Goal: Information Seeking & Learning: Learn about a topic

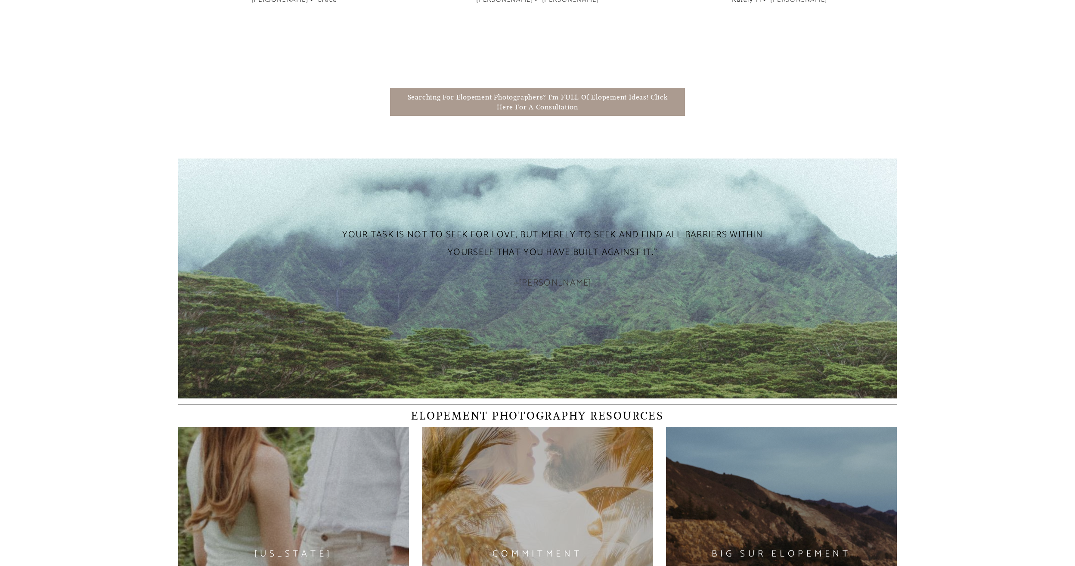
scroll to position [2110, 0]
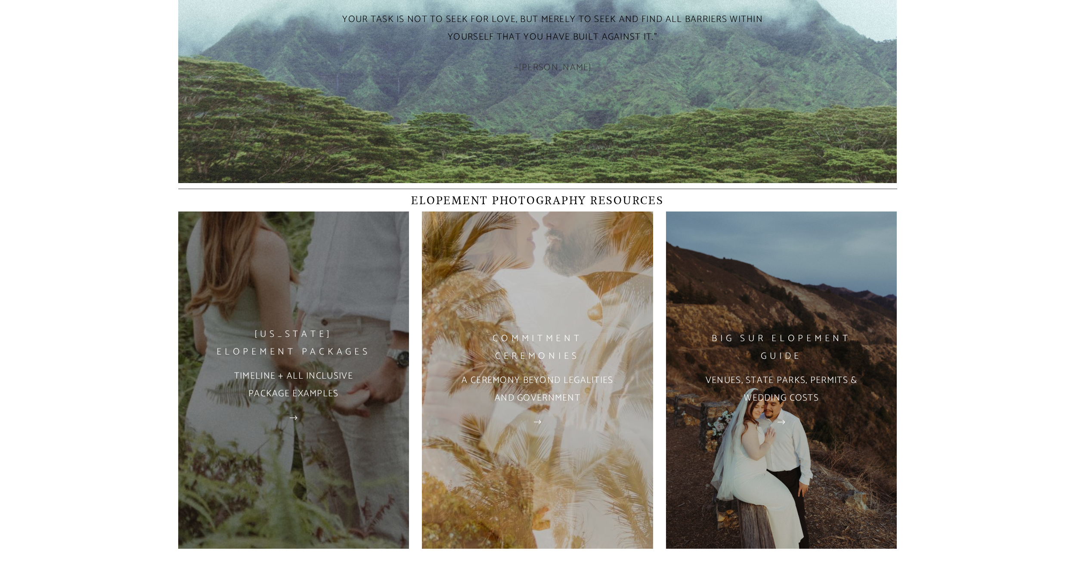
click at [291, 353] on h2 "HAWAII ELOPEMENT PACKAGES" at bounding box center [293, 343] width 231 height 35
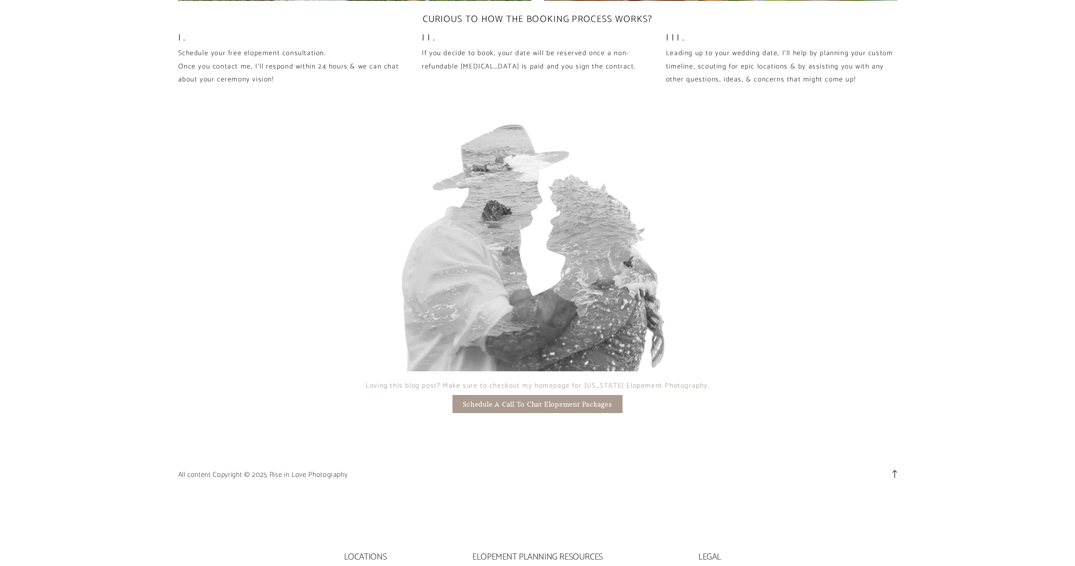
scroll to position [7483, 0]
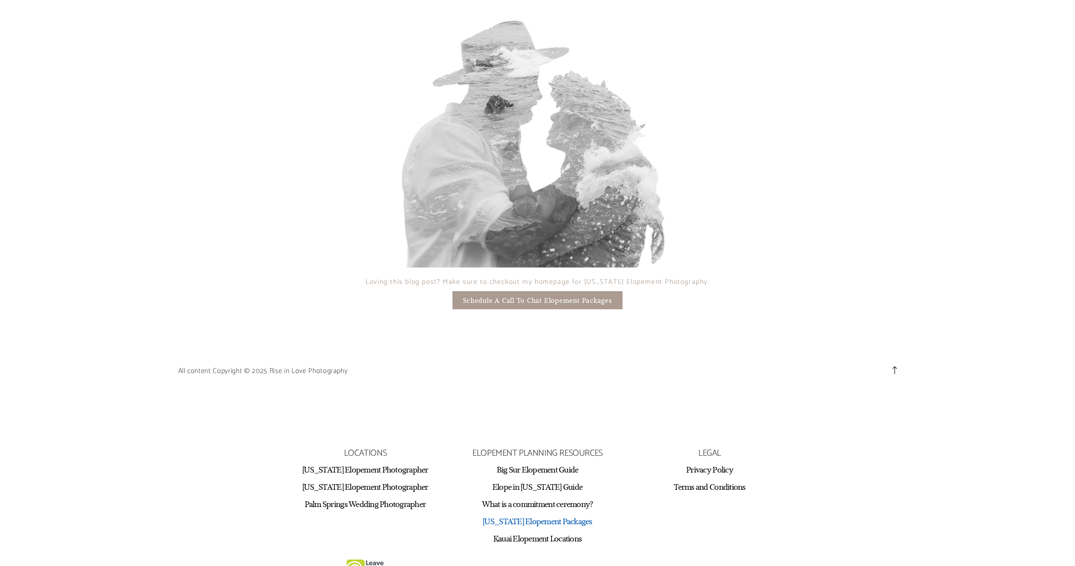
click at [549, 516] on link "[US_STATE] Elopement Packages" at bounding box center [538, 521] width 110 height 10
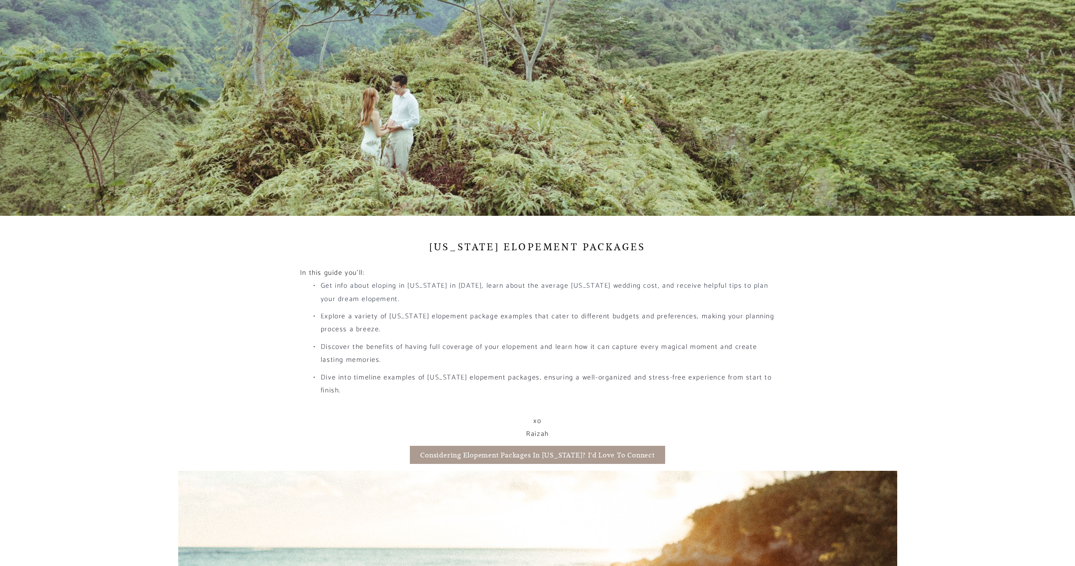
scroll to position [258, 0]
